Goal: Complete application form

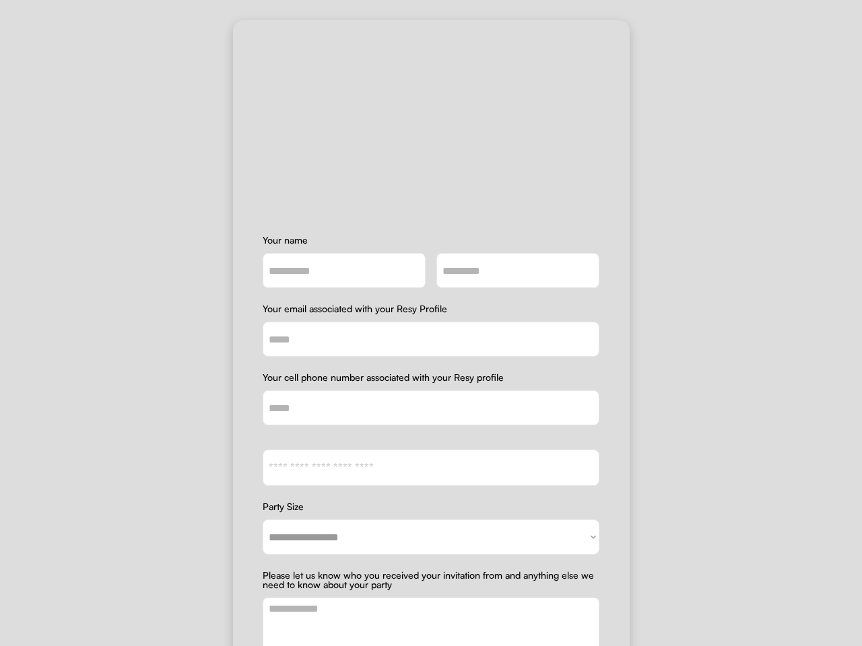
click at [431, 323] on input "email" at bounding box center [431, 339] width 337 height 35
click at [425, 333] on input "email" at bounding box center [431, 339] width 337 height 35
click at [425, 117] on img at bounding box center [431, 117] width 135 height 135
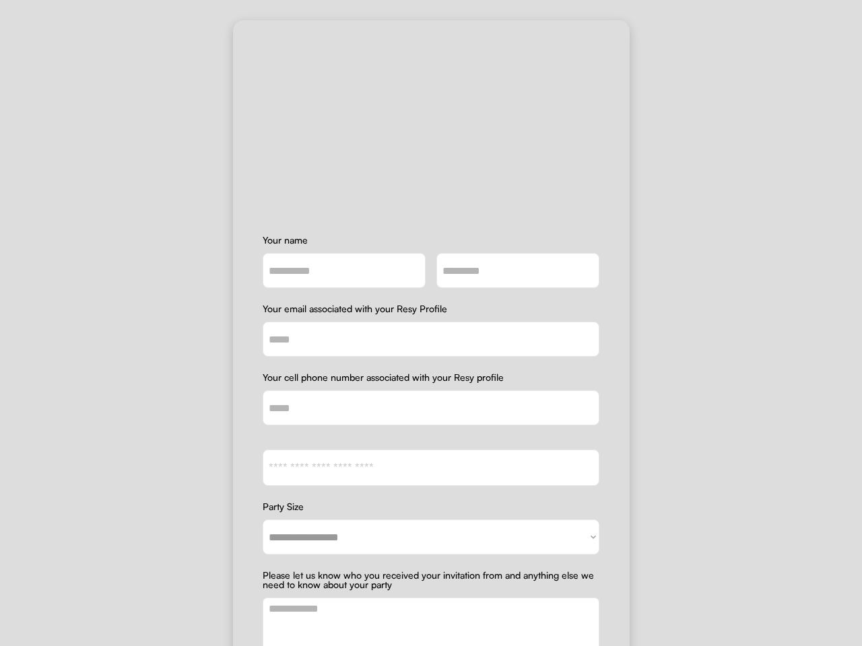
click at [425, 415] on input "input" at bounding box center [431, 407] width 337 height 35
click at [425, 441] on div "Your name Your email associated with your Resy Profile Your cell phone number a…" at bounding box center [431, 339] width 337 height 206
click at [425, 339] on input "email" at bounding box center [431, 339] width 337 height 35
